Goal: Download file/media

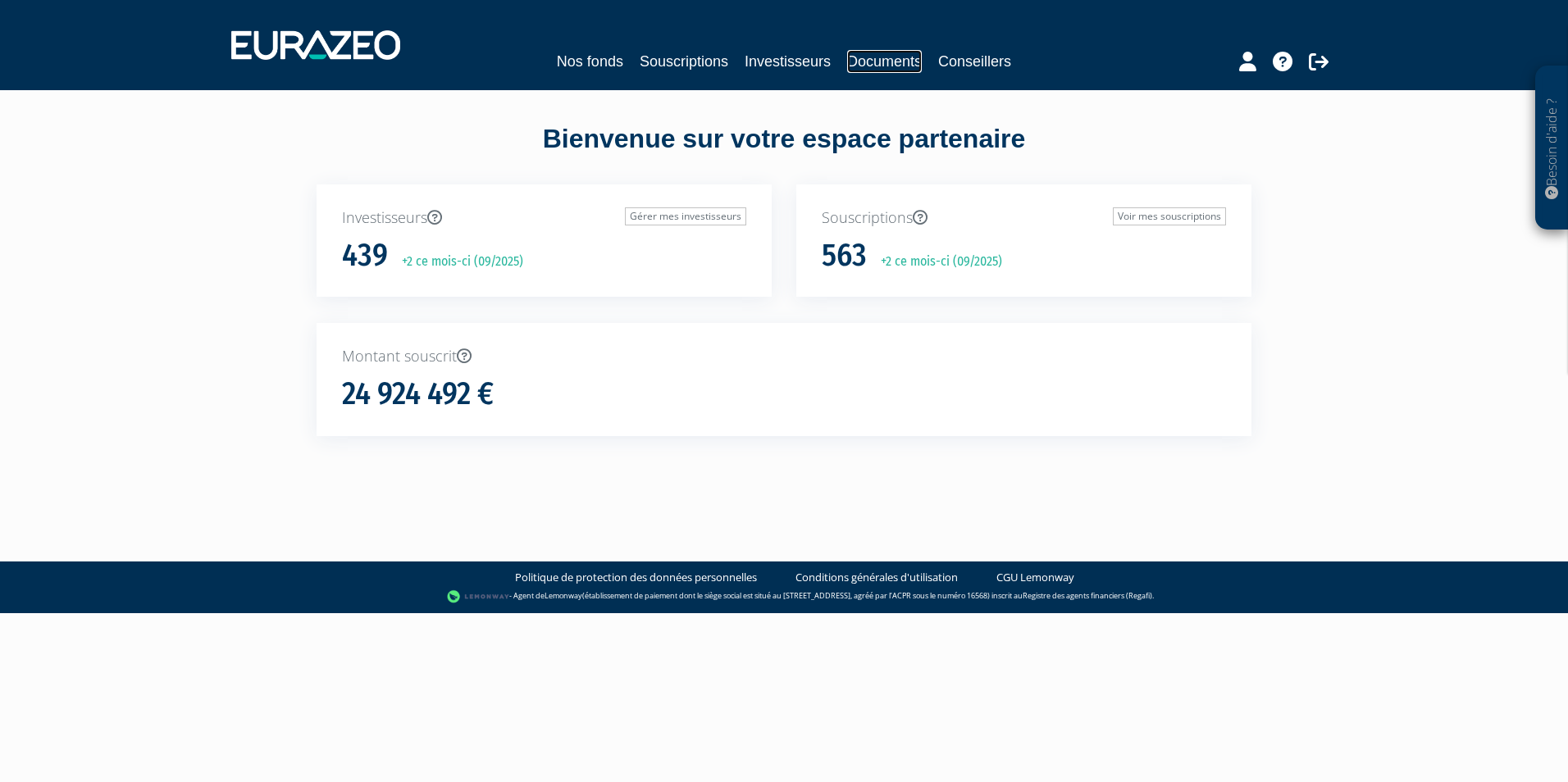
click at [859, 62] on link "Documents" at bounding box center [885, 61] width 75 height 23
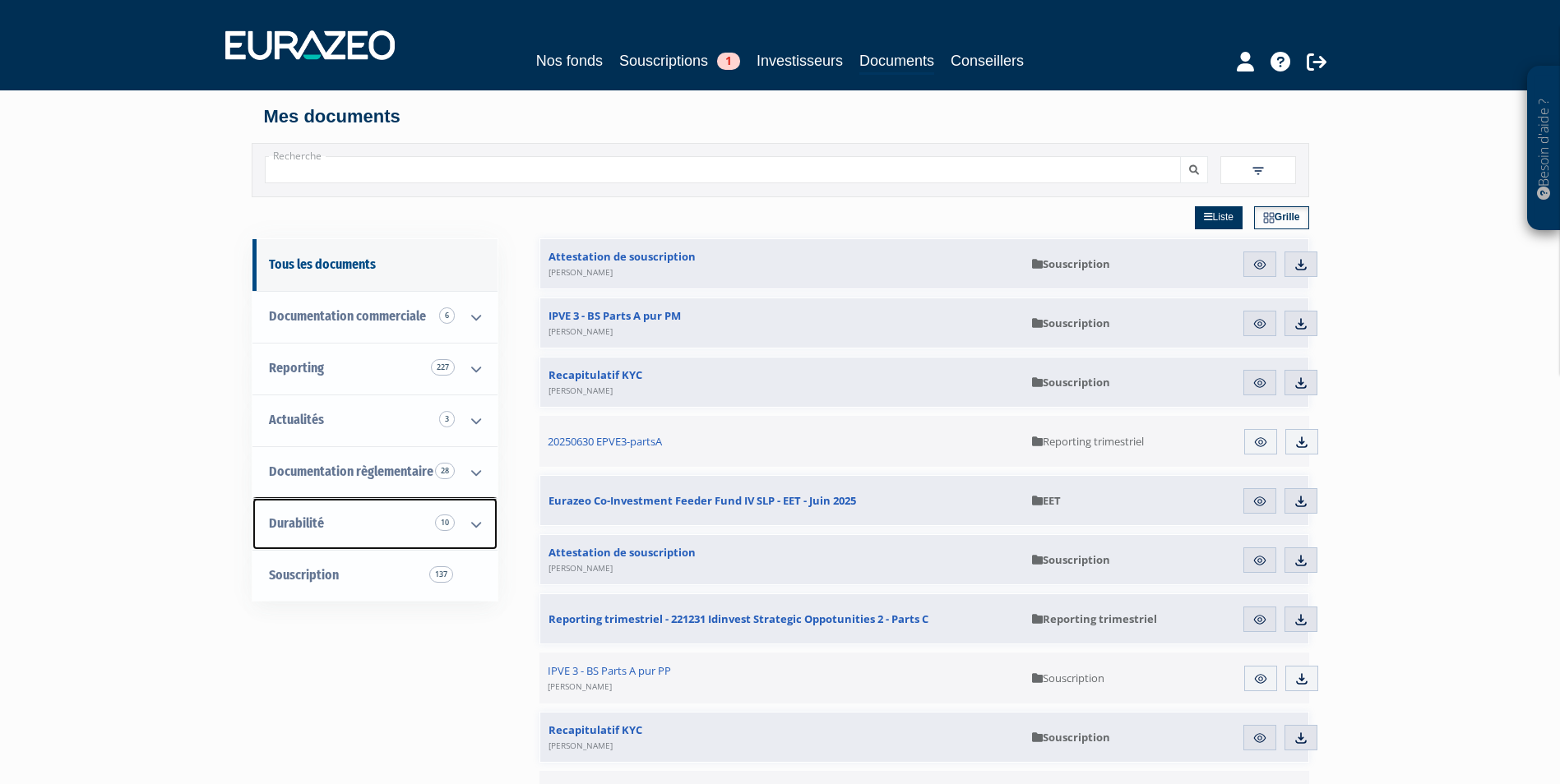
click at [343, 541] on link "Durabilité 10" at bounding box center [375, 524] width 245 height 52
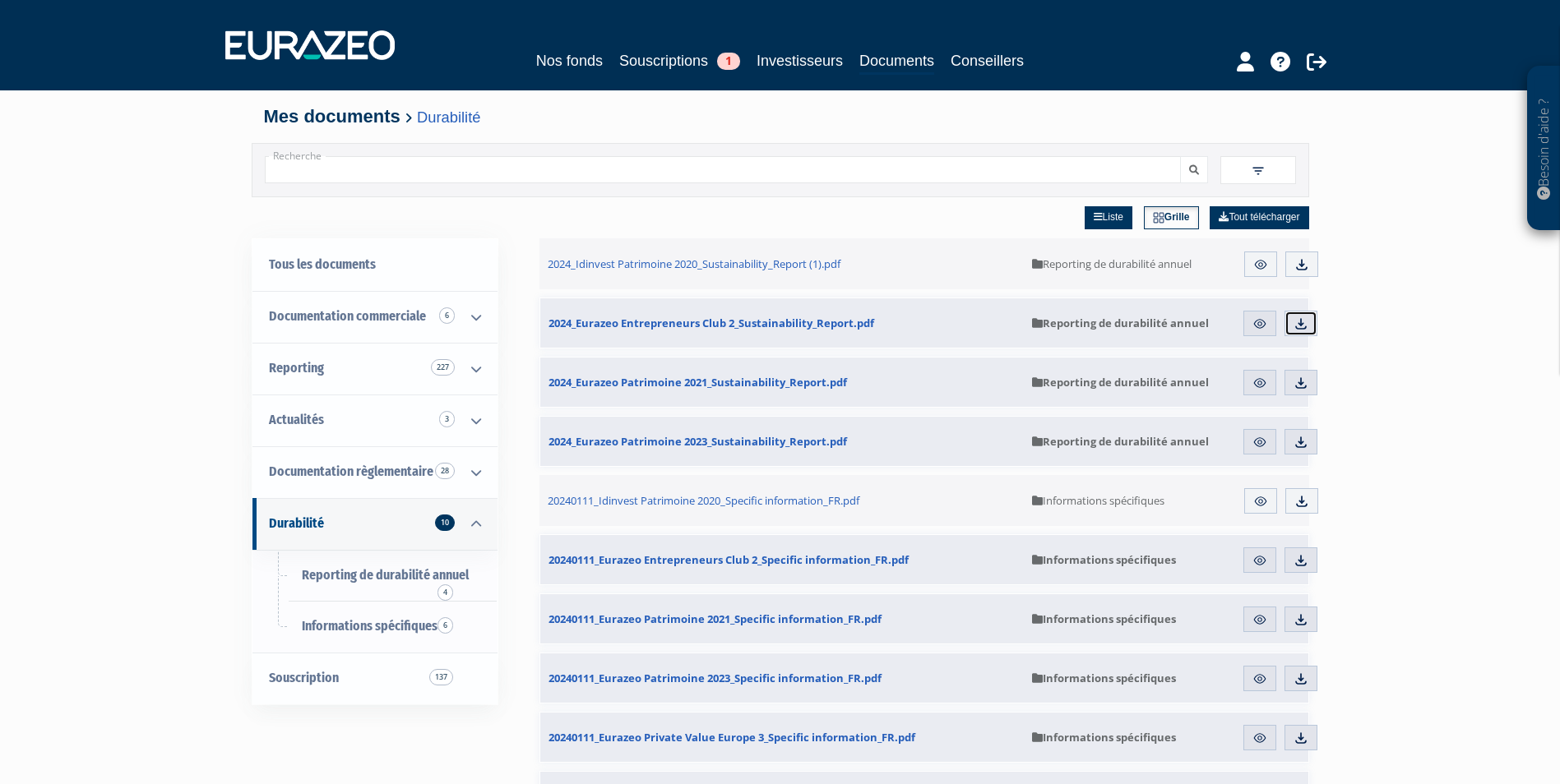
click at [1303, 324] on img at bounding box center [1301, 324] width 15 height 15
click at [385, 620] on span "Informations spécifiques 6" at bounding box center [369, 625] width 136 height 16
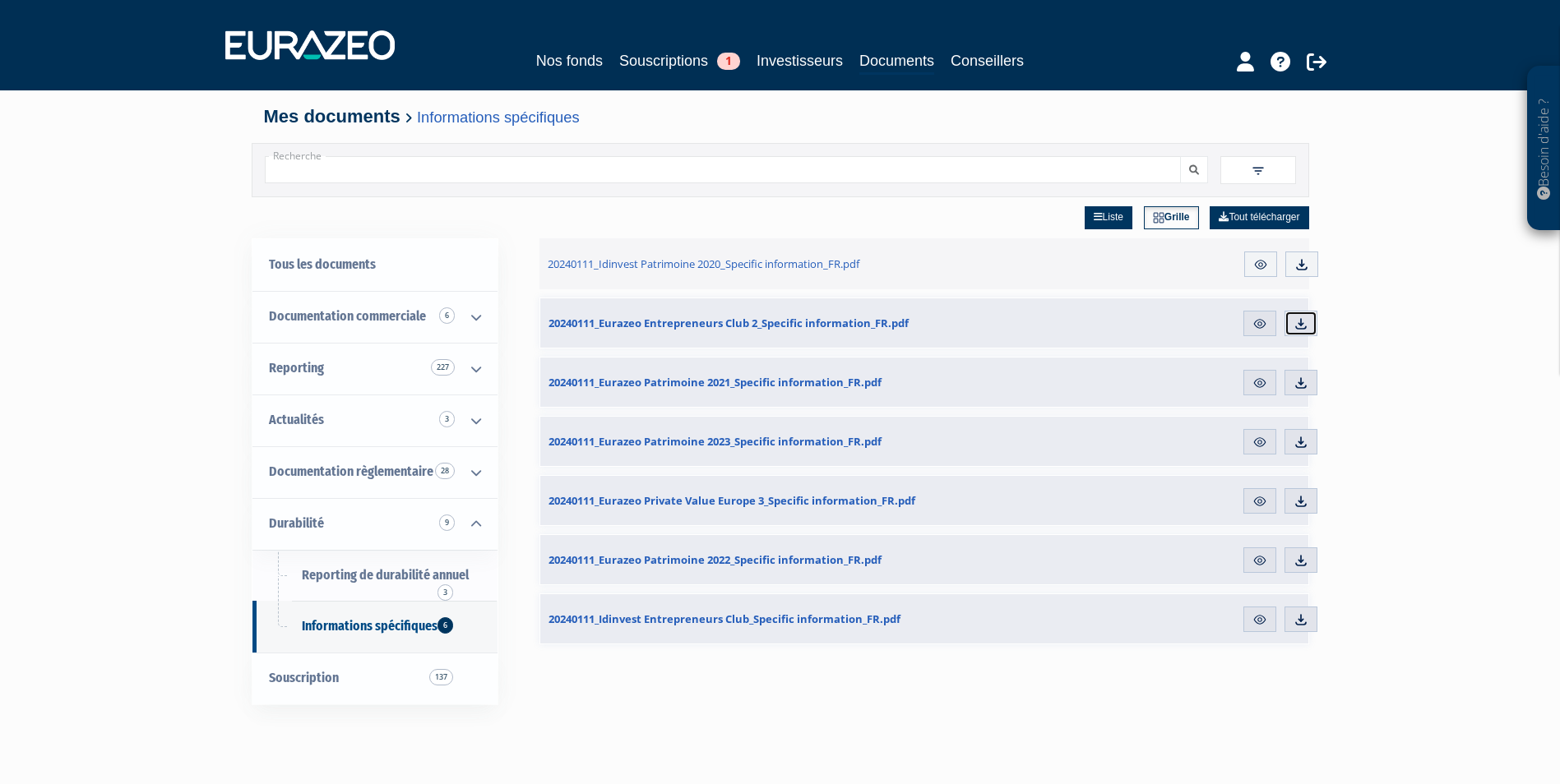
click at [1302, 326] on img at bounding box center [1301, 324] width 15 height 15
click at [542, 63] on link "Nos fonds" at bounding box center [568, 60] width 66 height 23
